Goal: Task Accomplishment & Management: Use online tool/utility

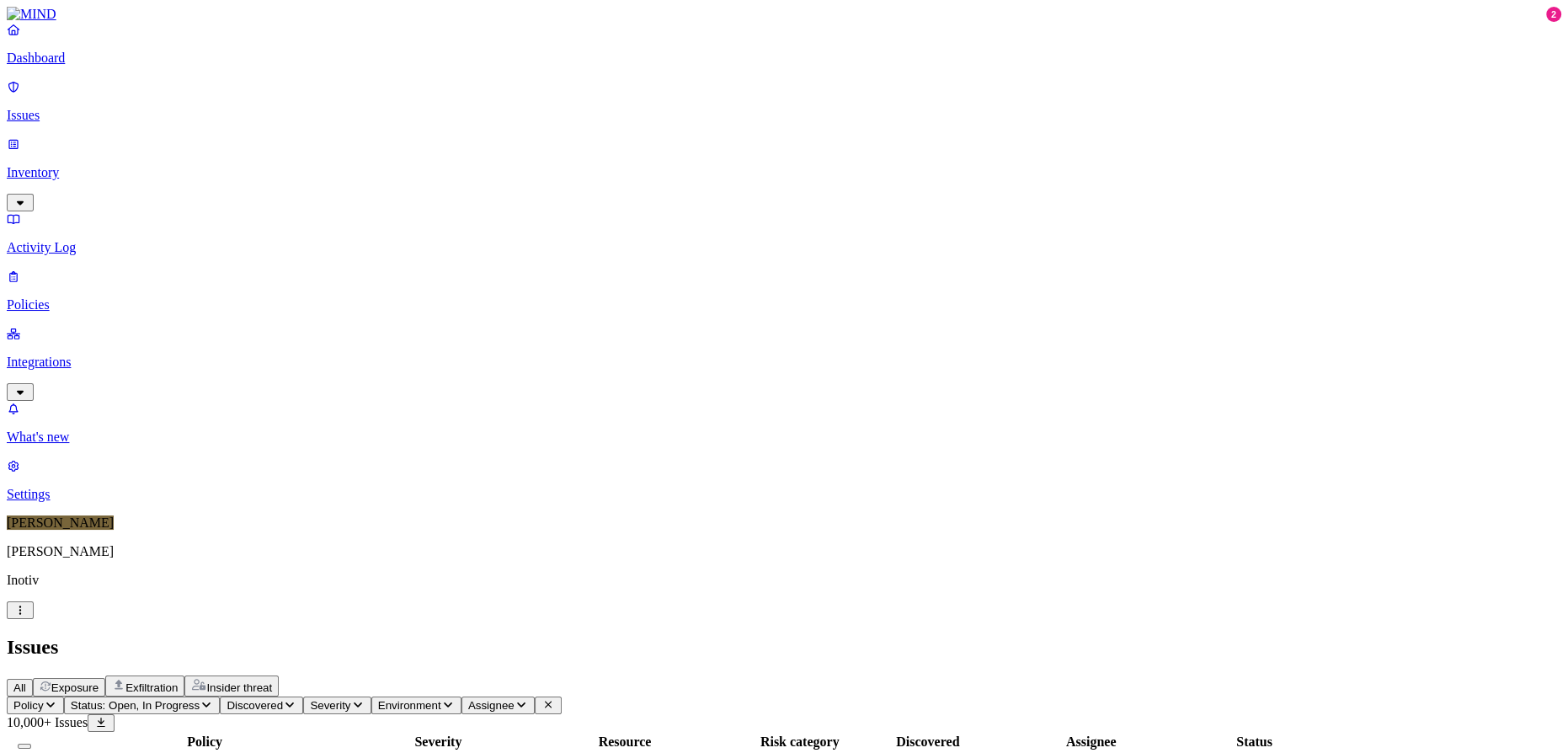
click at [72, 297] on p "Policies" at bounding box center [783, 304] width 1554 height 15
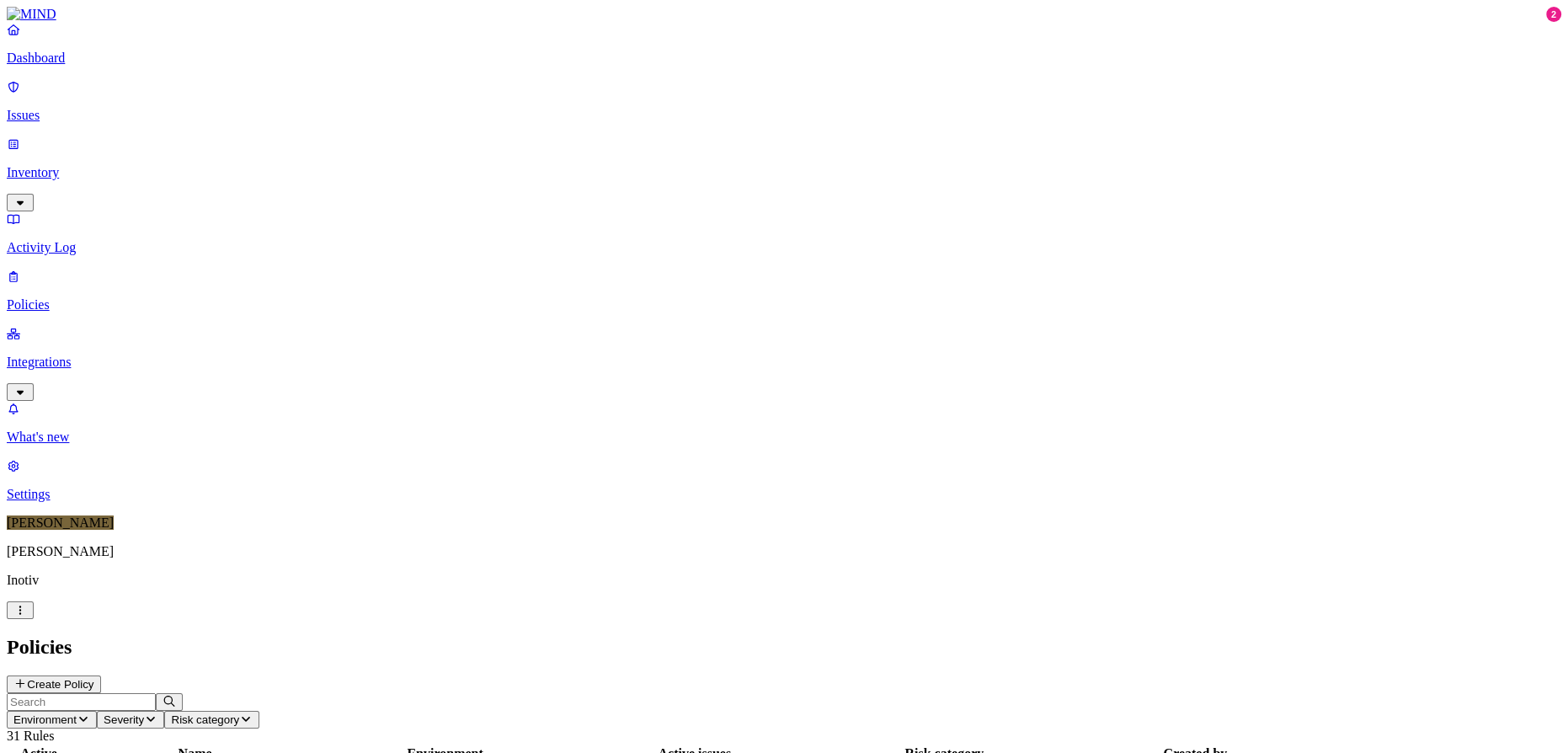
click at [106, 240] on p "Activity Log" at bounding box center [783, 248] width 1554 height 15
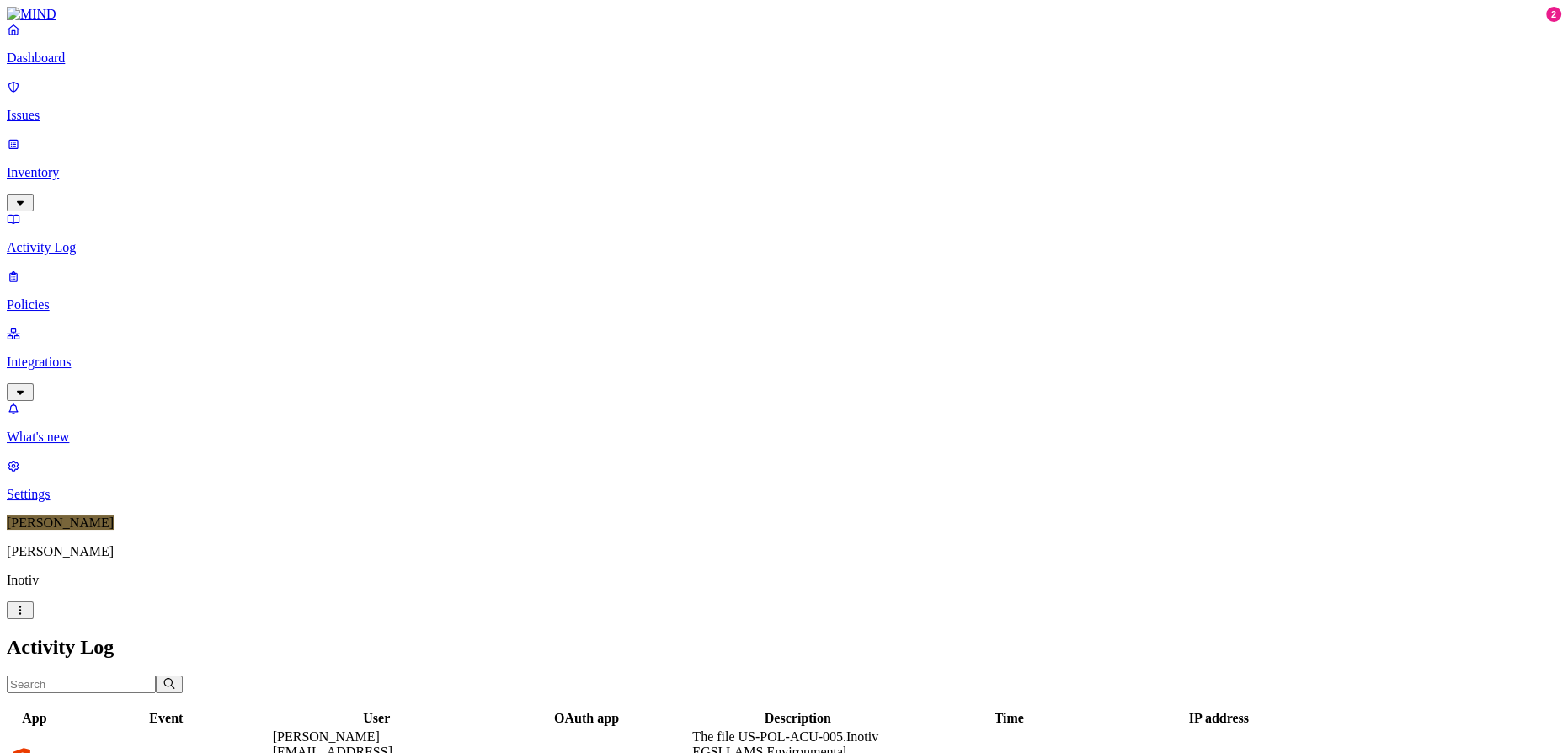
click at [99, 355] on p "Integrations" at bounding box center [783, 362] width 1554 height 15
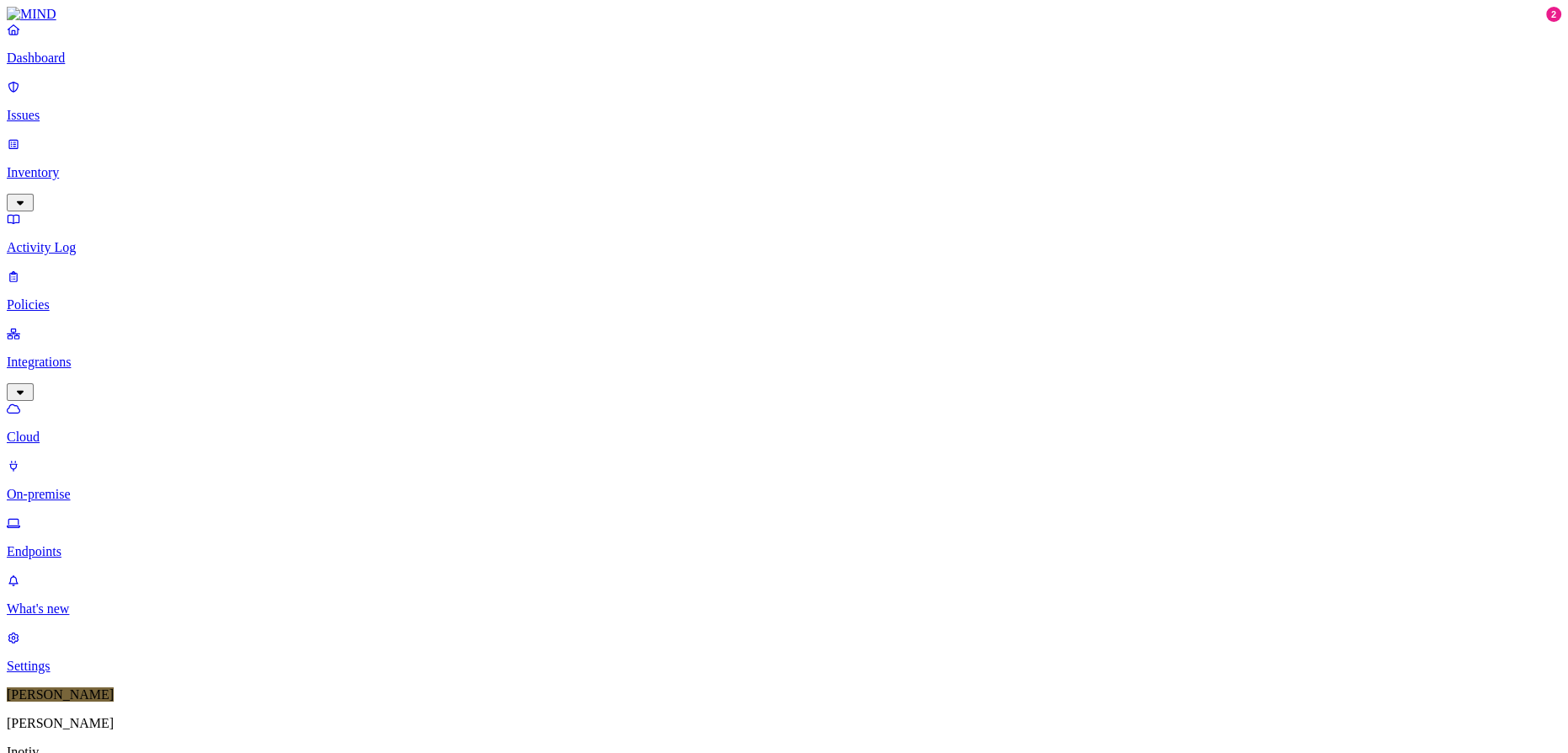
click at [86, 544] on p "Endpoints" at bounding box center [783, 552] width 1554 height 15
click at [494, 94] on div "Online" at bounding box center [494, 107] width 0 height 46
type input "ftc"
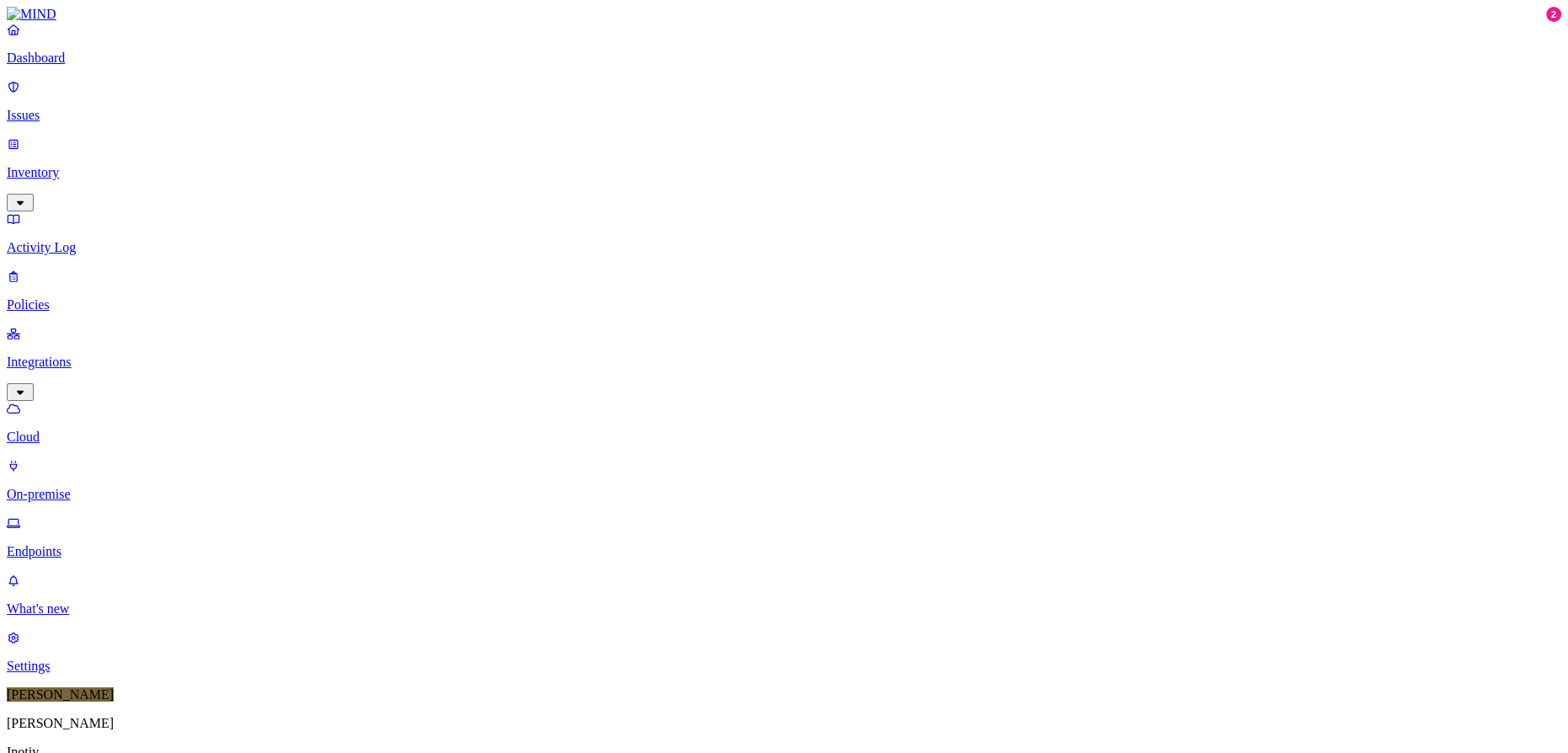
click at [494, 101] on div "Online" at bounding box center [494, 117] width 0 height 30
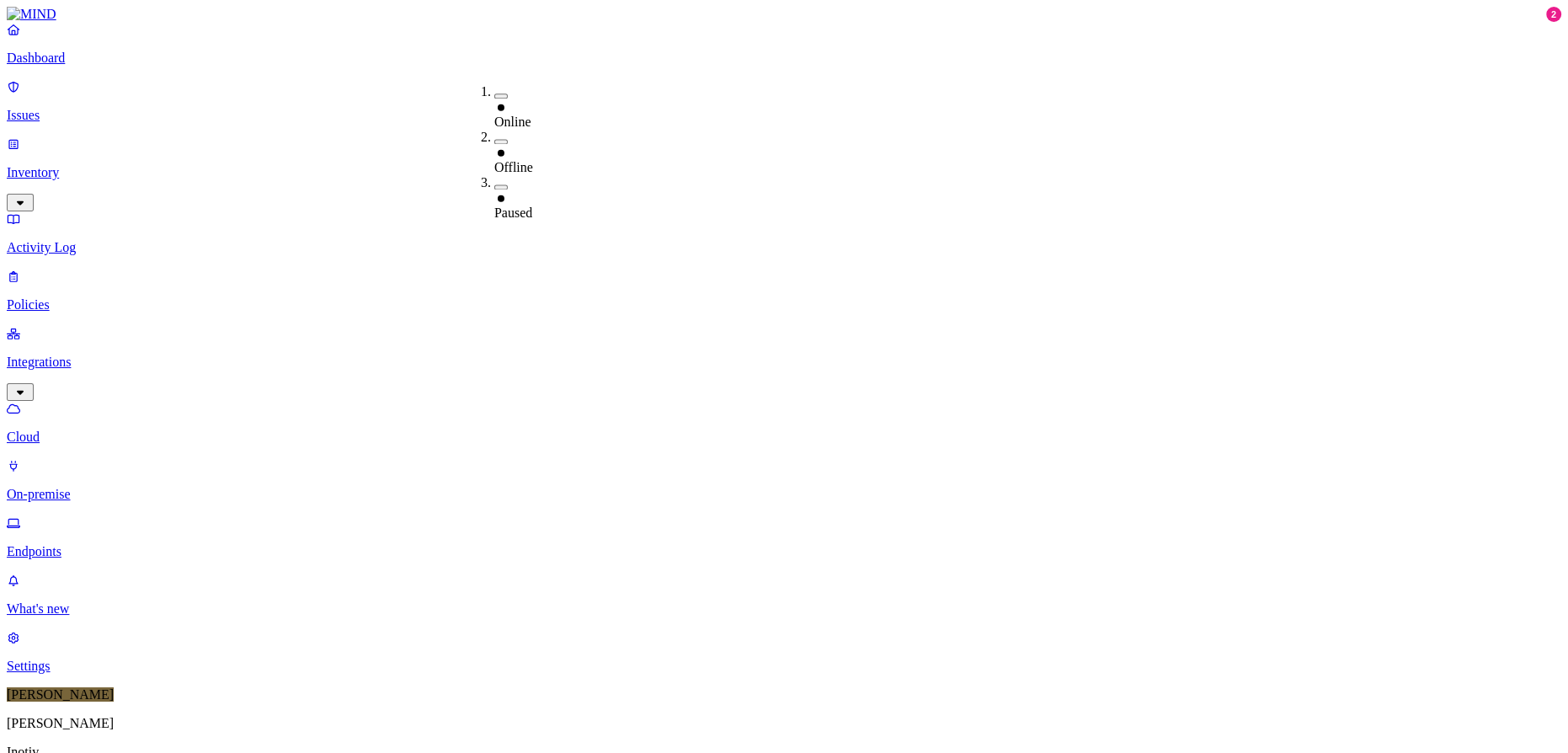
click at [494, 100] on div "Online" at bounding box center [494, 115] width 0 height 30
